Goal: Transaction & Acquisition: Purchase product/service

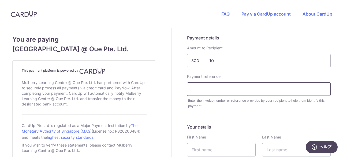
type input "10.00"
click at [281, 90] on input "text" at bounding box center [259, 88] width 144 height 13
click at [281, 90] on input "INV014103" at bounding box center [259, 88] width 144 height 13
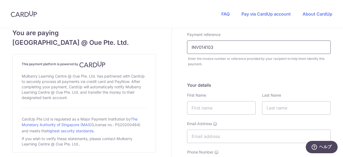
scroll to position [56, 0]
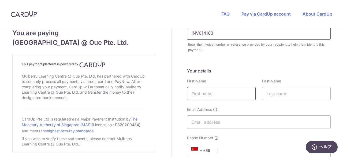
type input "INV014103"
click at [242, 96] on input "text" at bounding box center [221, 93] width 69 height 13
type input "s"
type input "Satsuki"
type input "[PERSON_NAME]"
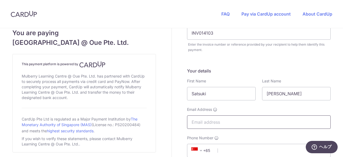
click at [253, 121] on input "Email Address" at bounding box center [259, 121] width 144 height 13
type input "[EMAIL_ADDRESS][DOMAIN_NAME]"
click at [235, 136] on div "Phone Number +376 +971 +93 +1268 +1264 +355 +374 +244 +0 +54 +1684 +43 +61 +297…" at bounding box center [259, 146] width 144 height 22
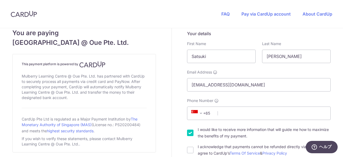
scroll to position [97, 0]
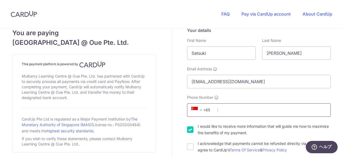
click at [242, 112] on input "Phone Number" at bounding box center [259, 109] width 144 height 13
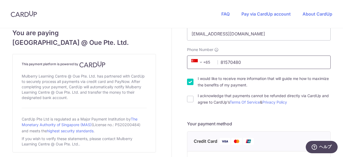
type input "81570480"
click at [187, 83] on input "I would like to receive more information that will guide me how to maximize the…" at bounding box center [190, 82] width 6 height 6
checkbox input "false"
click at [188, 102] on input "I acknowledge that payments cannot be refunded directly via CardUp and agree to…" at bounding box center [190, 99] width 6 height 6
checkbox input "true"
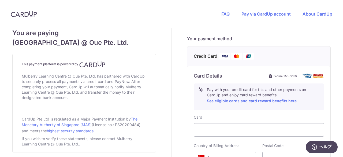
scroll to position [229, 0]
click at [226, 124] on div at bounding box center [259, 129] width 130 height 13
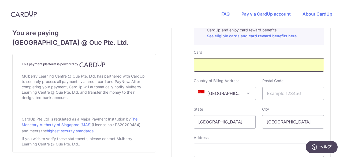
scroll to position [297, 0]
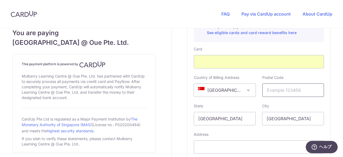
click at [292, 84] on input "text" at bounding box center [294, 89] width 62 height 13
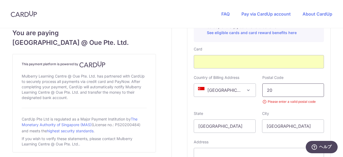
type input "2"
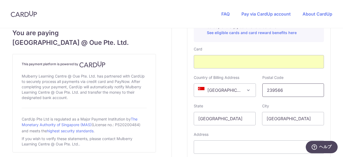
scroll to position [344, 0]
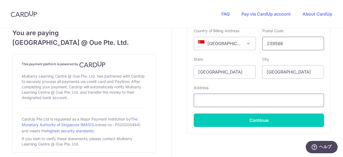
type input "239566"
click at [253, 94] on input "text" at bounding box center [259, 100] width 130 height 13
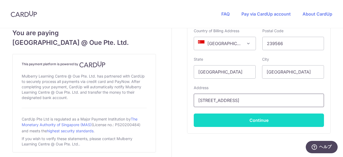
type input "[STREET_ADDRESS]"
click at [284, 121] on button "Continue" at bounding box center [259, 119] width 130 height 13
type input "**** 3561"
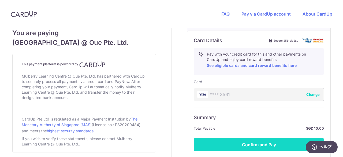
click at [244, 144] on button "Confirm and Pay" at bounding box center [259, 144] width 130 height 13
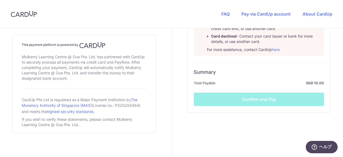
scroll to position [360, 0]
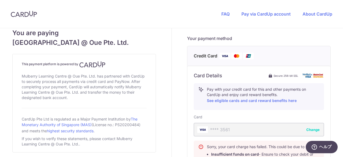
scroll to position [276, 0]
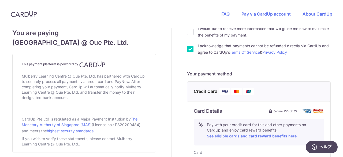
click at [187, 93] on div "Credit Card" at bounding box center [258, 92] width 143 height 20
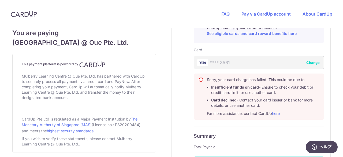
scroll to position [302, 0]
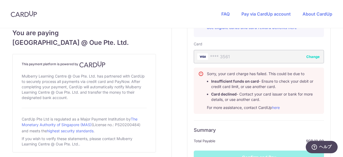
click at [234, 101] on li "Card declined - Contact your card issuer or bank for more details, or use anoth…" at bounding box center [265, 96] width 108 height 11
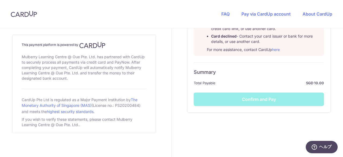
scroll to position [360, 0]
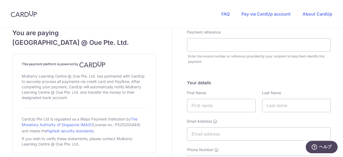
scroll to position [43, 0]
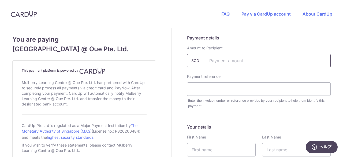
click at [246, 57] on input "text" at bounding box center [259, 60] width 144 height 13
type input "10.00"
click at [204, 91] on input "text" at bounding box center [259, 88] width 144 height 13
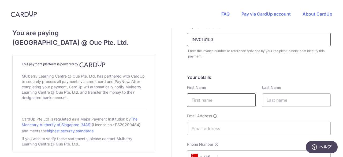
type input "INV014103"
click at [210, 95] on input "text" at bounding box center [221, 99] width 69 height 13
type input "Satsuki"
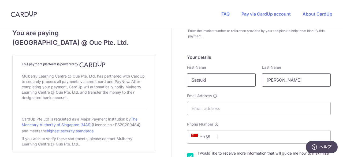
scroll to position [70, 0]
type input "[PERSON_NAME]"
click at [202, 109] on input "Email Address" at bounding box center [259, 107] width 144 height 13
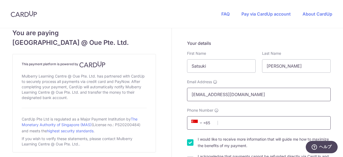
type input "[EMAIL_ADDRESS][DOMAIN_NAME]"
click at [256, 127] on input "Phone Number" at bounding box center [259, 122] width 144 height 13
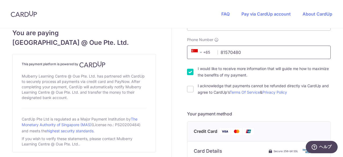
scroll to position [155, 0]
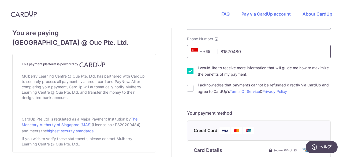
type input "81570480"
click at [190, 73] on input "I would like to receive more information that will guide me how to maximize the…" at bounding box center [190, 71] width 6 height 6
checkbox input "false"
click at [190, 93] on div "I acknowledge that payments cannot be refunded directly via CardUp and agree to…" at bounding box center [259, 88] width 144 height 13
click at [189, 90] on input "I acknowledge that payments cannot be refunded directly via CardUp and agree to…" at bounding box center [190, 88] width 6 height 6
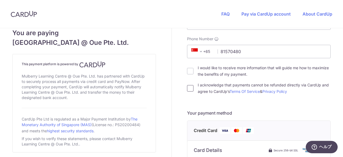
checkbox input "true"
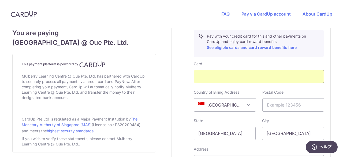
scroll to position [284, 0]
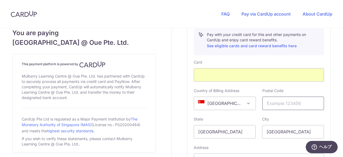
drag, startPoint x: 224, startPoint y: 104, endPoint x: 299, endPoint y: 103, distance: 74.6
click at [299, 103] on input "text" at bounding box center [294, 103] width 62 height 13
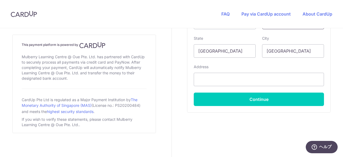
scroll to position [365, 0]
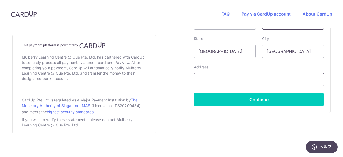
type input "239566"
click at [264, 80] on input "text" at bounding box center [259, 79] width 130 height 13
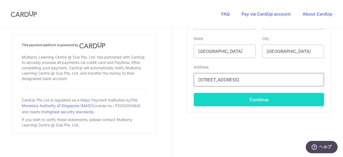
type input "[STREET_ADDRESS]"
click at [288, 93] on button "Continue" at bounding box center [259, 99] width 130 height 13
type input "**** 3561"
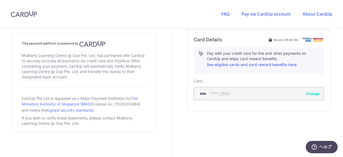
scroll to position [265, 0]
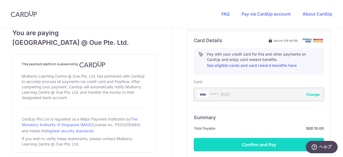
click at [270, 139] on button "Confirm and Pay" at bounding box center [259, 144] width 130 height 13
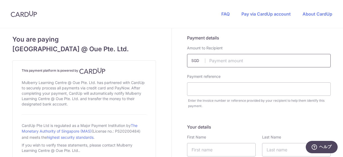
click at [250, 67] on input "text" at bounding box center [259, 60] width 144 height 13
type input "76.30"
click at [263, 87] on input "text" at bounding box center [259, 88] width 144 height 13
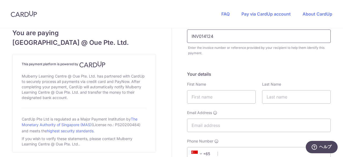
scroll to position [53, 0]
type input "INV014124"
click at [219, 93] on input "text" at bounding box center [221, 96] width 69 height 13
type input "Satsuki"
type input "[PERSON_NAME]"
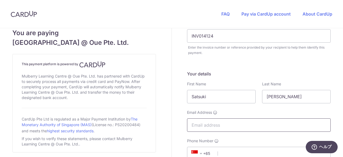
click at [206, 127] on input "Email Address" at bounding box center [259, 124] width 144 height 13
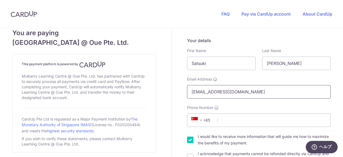
scroll to position [87, 0]
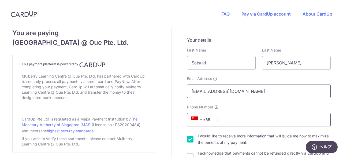
type input "[EMAIL_ADDRESS][DOMAIN_NAME]"
click at [227, 124] on input "Phone Number" at bounding box center [259, 119] width 144 height 13
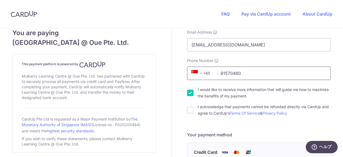
scroll to position [135, 0]
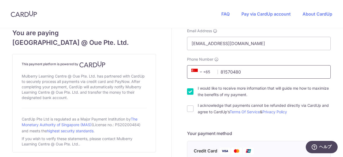
type input "81570480"
click at [189, 91] on input "I would like to receive more information that will guide me how to maximize the…" at bounding box center [190, 91] width 6 height 6
checkbox input "false"
click at [190, 109] on input "I acknowledge that payments cannot be refunded directly via CardUp and agree to…" at bounding box center [190, 108] width 6 height 6
checkbox input "true"
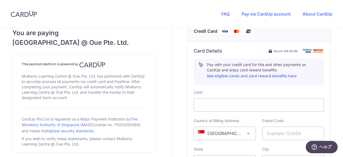
scroll to position [256, 0]
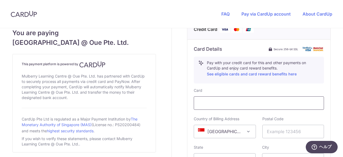
click at [241, 106] on div at bounding box center [259, 102] width 130 height 13
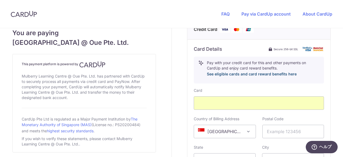
scroll to position [282, 0]
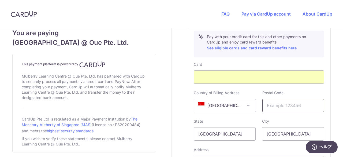
click at [284, 105] on input "text" at bounding box center [294, 105] width 62 height 13
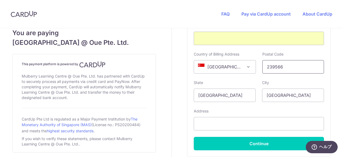
scroll to position [323, 0]
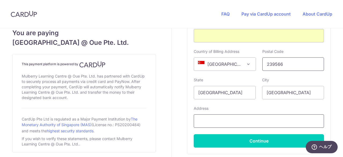
type input "239566"
click at [244, 118] on input "text" at bounding box center [259, 120] width 130 height 13
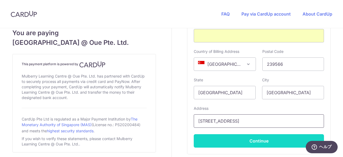
type input "[STREET_ADDRESS]"
click at [241, 139] on button "Continue" at bounding box center [259, 140] width 130 height 13
type input "**** 3561"
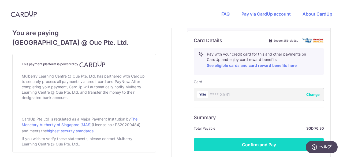
click at [250, 144] on button "Confirm and Pay" at bounding box center [259, 144] width 130 height 13
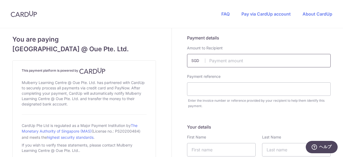
click at [239, 63] on input "text" at bounding box center [259, 60] width 144 height 13
type input "2180.00"
click at [289, 87] on input "text" at bounding box center [259, 88] width 144 height 13
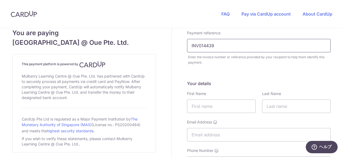
scroll to position [44, 0]
type input "INV014439"
click at [222, 105] on input "text" at bounding box center [221, 105] width 69 height 13
click at [222, 105] on input "S" at bounding box center [221, 105] width 69 height 13
type input "Satsuki"
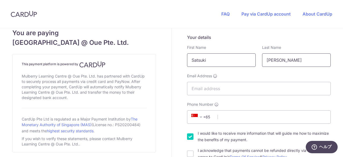
scroll to position [89, 0]
type input "[PERSON_NAME]"
click at [227, 90] on input "Email Address" at bounding box center [259, 88] width 144 height 13
type input "[EMAIL_ADDRESS][DOMAIN_NAME]"
click at [283, 99] on div "Your details First Name Satsuki Last Name [PERSON_NAME] Email Address [EMAIL_AD…" at bounding box center [259, 97] width 144 height 126
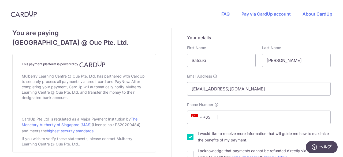
scroll to position [101, 0]
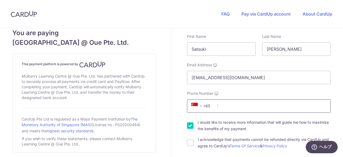
click at [271, 106] on input "Phone Number" at bounding box center [259, 105] width 144 height 13
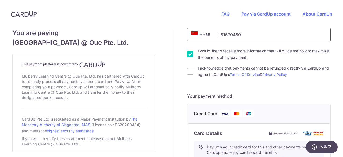
scroll to position [172, 0]
type input "81570480"
click at [189, 53] on input "I would like to receive more information that will guide me how to maximize the…" at bounding box center [190, 54] width 6 height 6
checkbox input "false"
click at [188, 73] on input "I acknowledge that payments cannot be refunded directly via CardUp and agree to…" at bounding box center [190, 71] width 6 height 6
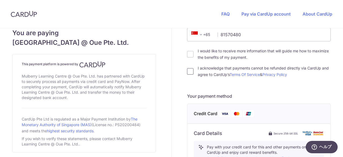
checkbox input "true"
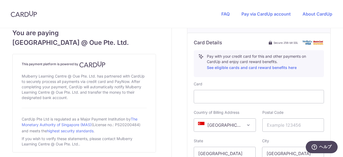
scroll to position [272, 0]
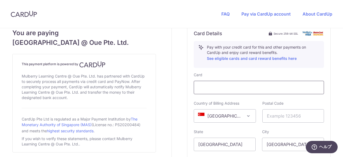
click at [260, 90] on div at bounding box center [259, 87] width 130 height 13
click at [294, 114] on input "text" at bounding box center [294, 115] width 62 height 13
click at [265, 90] on div at bounding box center [259, 87] width 130 height 13
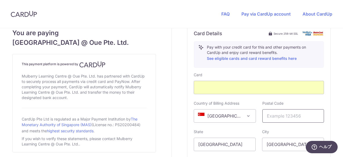
click at [289, 115] on input "text" at bounding box center [294, 115] width 62 height 13
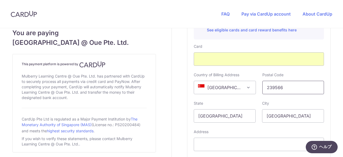
scroll to position [302, 0]
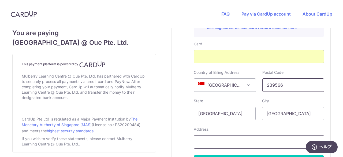
type input "239566"
click at [231, 139] on input "text" at bounding box center [259, 141] width 130 height 13
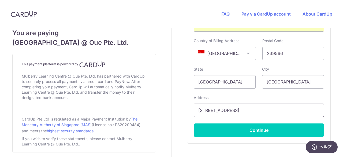
scroll to position [335, 0]
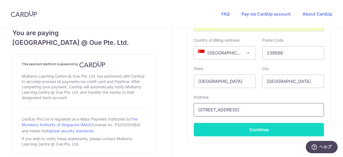
type input "[STREET_ADDRESS]"
click at [204, 129] on button "Continue" at bounding box center [259, 129] width 130 height 13
type input "**** 3561"
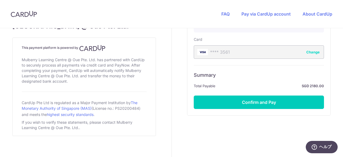
scroll to position [307, 0]
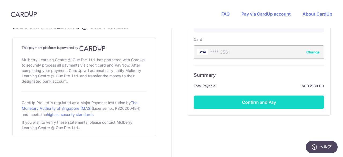
click at [255, 106] on button "Confirm and Pay" at bounding box center [259, 101] width 130 height 13
